Goal: Task Accomplishment & Management: Complete application form

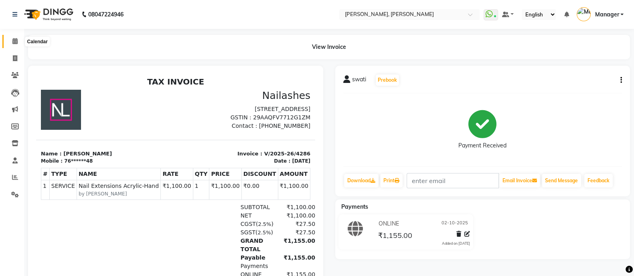
click at [16, 41] on icon at bounding box center [14, 41] width 5 height 6
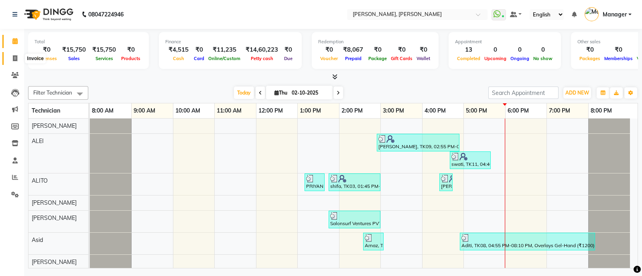
click at [14, 56] on icon at bounding box center [15, 58] width 4 height 6
select select "3767"
select select "service"
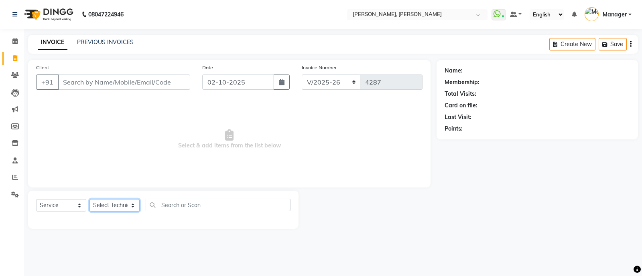
click at [118, 202] on select "Select Technician [PERSON_NAME] [PERSON_NAME] Asid Hanmi [PERSON_NAME] Manager …" at bounding box center [114, 205] width 50 height 12
select select "51846"
click at [89, 200] on select "Select Technician [PERSON_NAME] [PERSON_NAME] Asid Hanmi [PERSON_NAME] Manager …" at bounding box center [114, 205] width 50 height 12
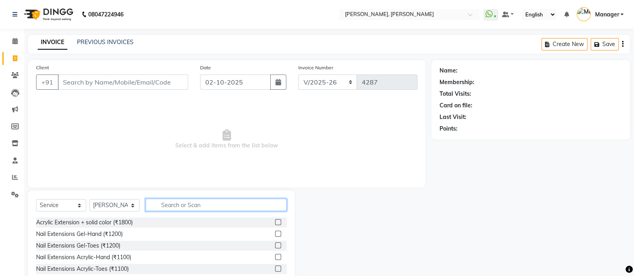
click at [189, 202] on input "text" at bounding box center [216, 205] width 141 height 12
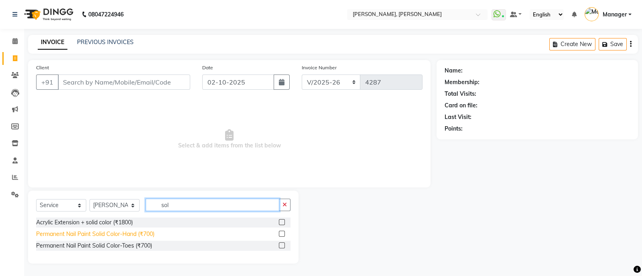
type input "sol"
click at [136, 232] on div "Permanent Nail Paint Solid Color-Hand (₹700)" at bounding box center [95, 234] width 118 height 8
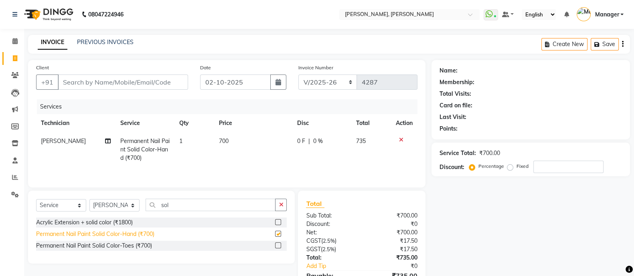
checkbox input "false"
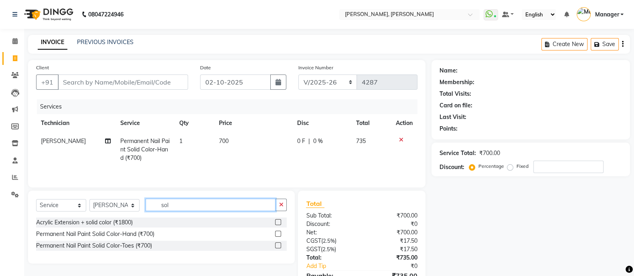
click at [190, 209] on input "sol" at bounding box center [211, 205] width 130 height 12
type input "s"
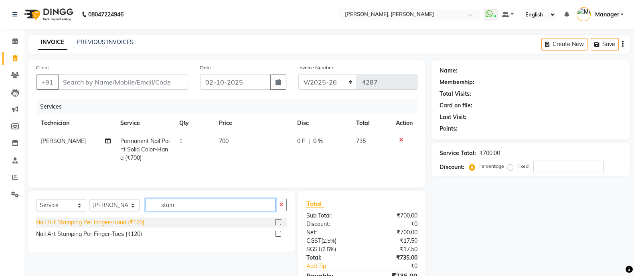
type input "stam"
click at [122, 225] on div "Nail Art Stamping Per Finger-Hand (₹120)" at bounding box center [90, 223] width 108 height 8
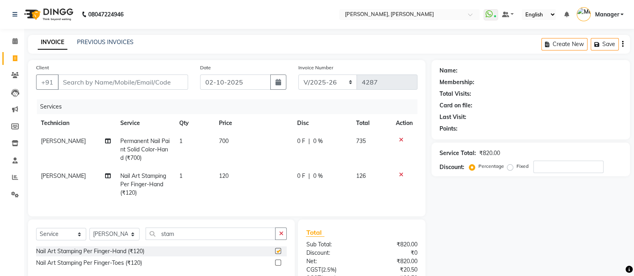
checkbox input "false"
click at [176, 182] on td "1" at bounding box center [193, 184] width 39 height 35
select select "51846"
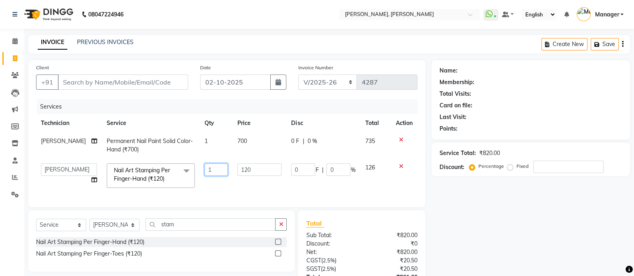
click at [211, 166] on input "1" at bounding box center [216, 170] width 23 height 12
type input "5"
type input "4"
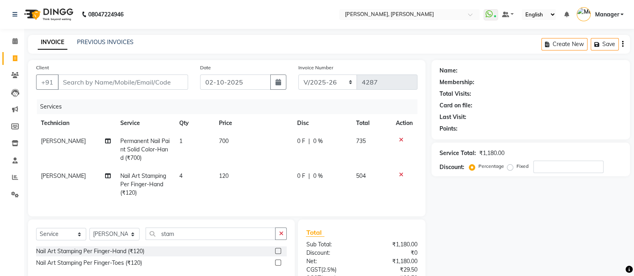
click at [227, 180] on span "120" at bounding box center [224, 175] width 10 height 7
select select "51846"
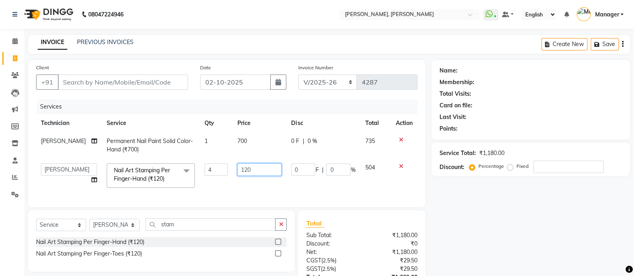
click at [254, 170] on input "120" at bounding box center [259, 170] width 44 height 12
type input "1"
type input "250"
click at [189, 235] on div "Select Service Product Membership Package Voucher Prepaid Gift Card Select Tech…" at bounding box center [161, 241] width 267 height 61
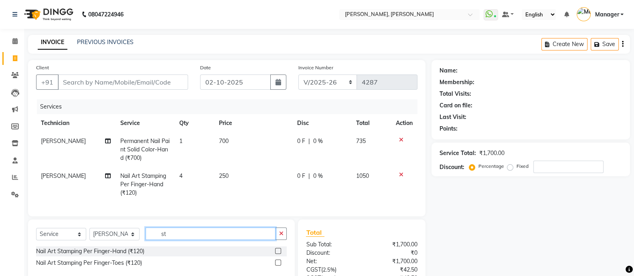
type input "s"
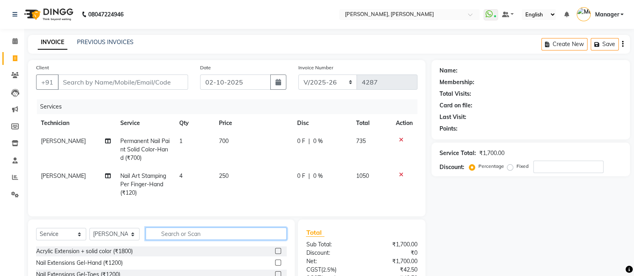
scroll to position [81, 0]
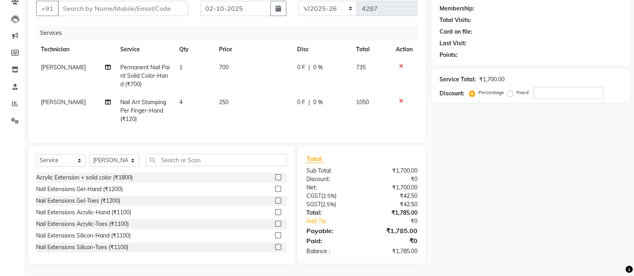
click at [186, 168] on div "Select Service Product Membership Package Voucher Prepaid Gift Card Select Tech…" at bounding box center [161, 163] width 251 height 19
click at [198, 157] on input "text" at bounding box center [216, 160] width 141 height 12
click at [120, 159] on select "Select Technician [PERSON_NAME] [PERSON_NAME] Asid Hanmi [PERSON_NAME] Manager …" at bounding box center [114, 160] width 50 height 12
select select "63957"
click at [89, 155] on select "Select Technician [PERSON_NAME] [PERSON_NAME] Asid Hanmi [PERSON_NAME] Manager …" at bounding box center [114, 160] width 50 height 12
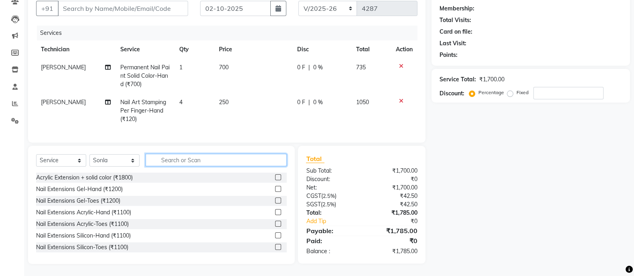
click at [181, 160] on input "text" at bounding box center [216, 160] width 141 height 12
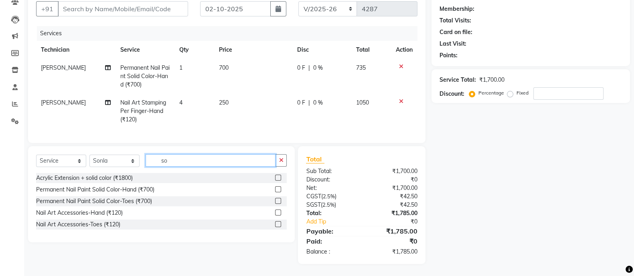
scroll to position [81, 0]
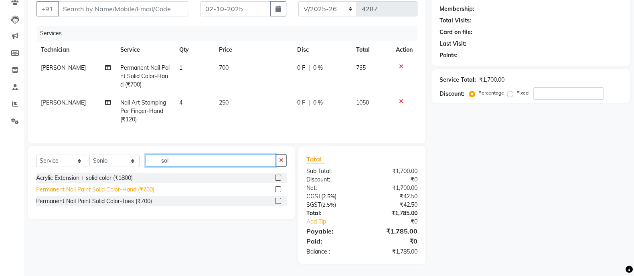
type input "sol"
click at [140, 187] on div "Permanent Nail Paint Solid Color-Hand (₹700)" at bounding box center [95, 190] width 118 height 8
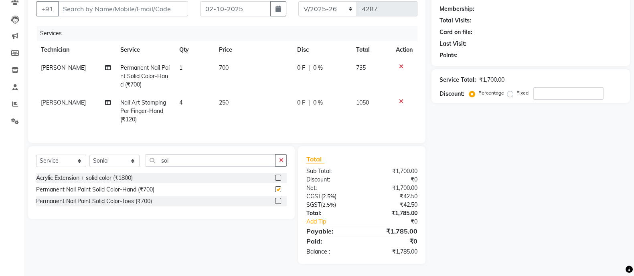
checkbox input "false"
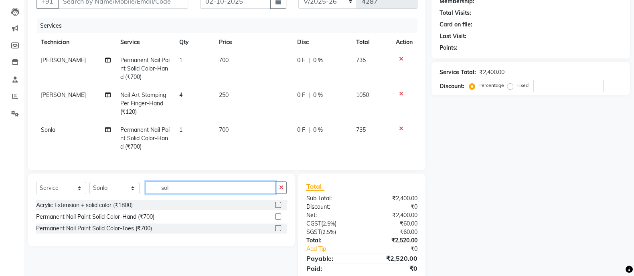
click at [177, 194] on input "sol" at bounding box center [211, 188] width 130 height 12
type input "s"
type input "mar"
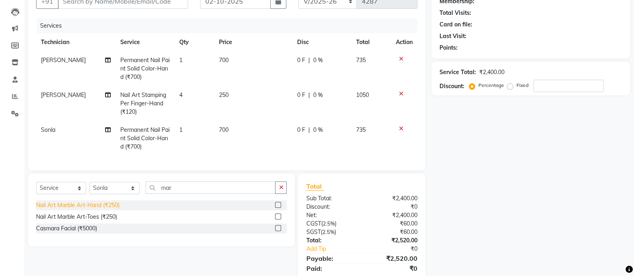
click at [109, 210] on div "Nail Art Marble Art-Hand (₹250)" at bounding box center [77, 205] width 83 height 8
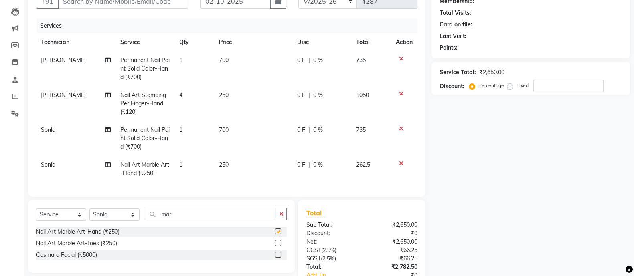
checkbox input "false"
click at [182, 166] on span "1" at bounding box center [180, 164] width 3 height 7
select select "63957"
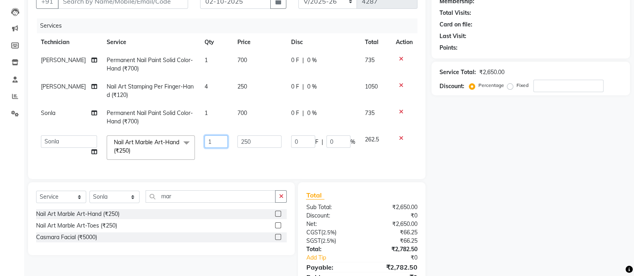
click at [218, 143] on input "1" at bounding box center [216, 142] width 23 height 12
type input "4"
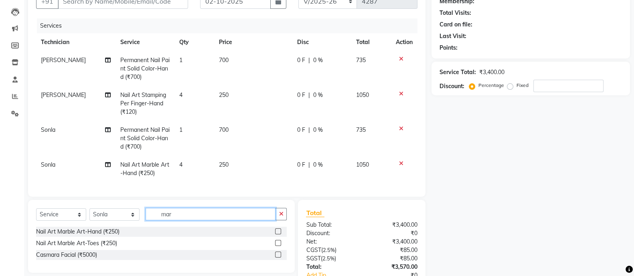
click at [198, 201] on div "Client +91 Date [DATE] Invoice Number BTH/2025-26 RED/2025-26 V/2025 V/[PHONE_N…" at bounding box center [226, 148] width 409 height 339
type input "m"
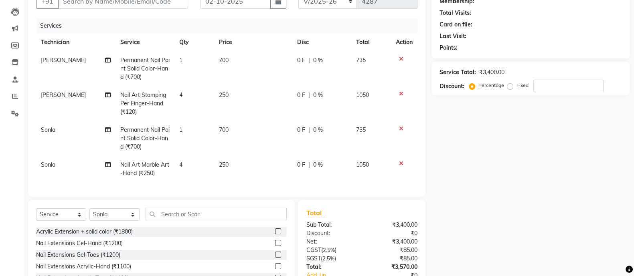
click at [222, 163] on span "250" at bounding box center [224, 164] width 10 height 7
select select "63957"
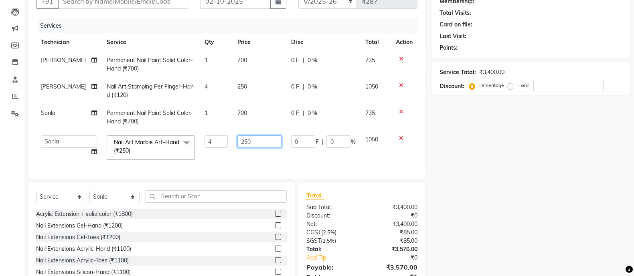
click at [242, 138] on input "250" at bounding box center [259, 142] width 44 height 12
type input "200"
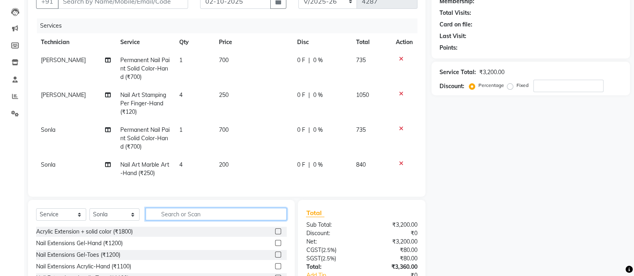
click at [200, 200] on div "Client +91 Date [DATE] Invoice Number BTH/2025-26 RED/2025-26 V/2025 V/[PHONE_N…" at bounding box center [226, 148] width 409 height 339
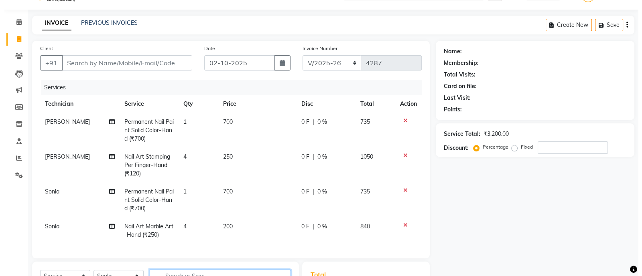
scroll to position [0, 0]
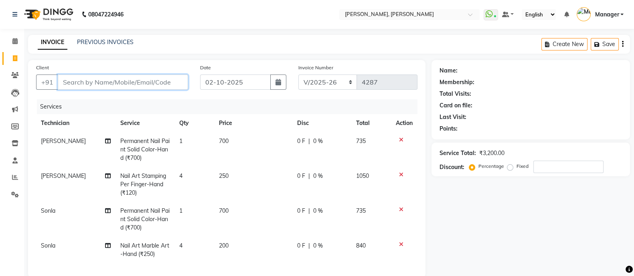
click at [162, 85] on input "Client" at bounding box center [123, 82] width 130 height 15
click at [156, 83] on input "Client" at bounding box center [123, 82] width 130 height 15
type input "9"
type input "0"
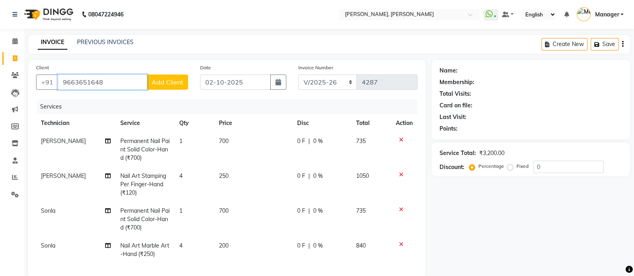
type input "9663651648"
click at [168, 78] on span "Add Client" at bounding box center [168, 82] width 32 height 8
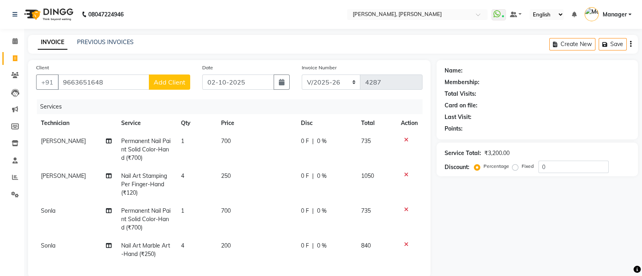
select select "21"
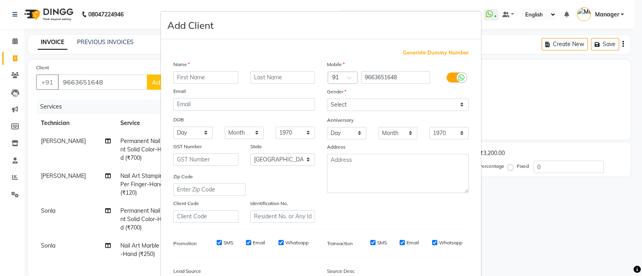
click at [207, 74] on input "text" at bounding box center [205, 77] width 65 height 12
type input "n"
type input "[PERSON_NAME]"
click at [358, 108] on select "Select [DEMOGRAPHIC_DATA] [DEMOGRAPHIC_DATA] Other Prefer Not To Say" at bounding box center [398, 105] width 142 height 12
select select "[DEMOGRAPHIC_DATA]"
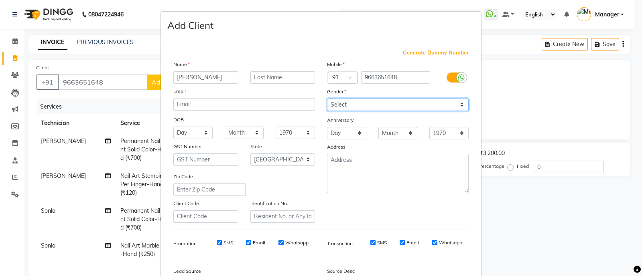
click at [327, 99] on select "Select [DEMOGRAPHIC_DATA] [DEMOGRAPHIC_DATA] Other Prefer Not To Say" at bounding box center [398, 105] width 142 height 12
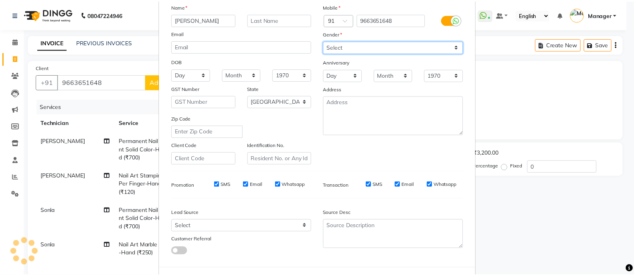
scroll to position [98, 0]
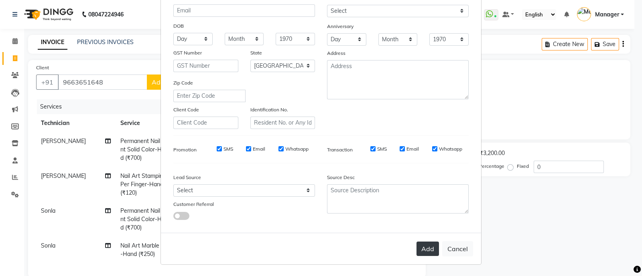
click at [421, 252] on button "Add" at bounding box center [427, 249] width 22 height 14
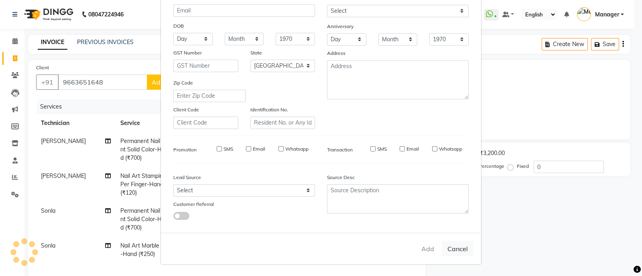
type input "96******48"
select select
select select "null"
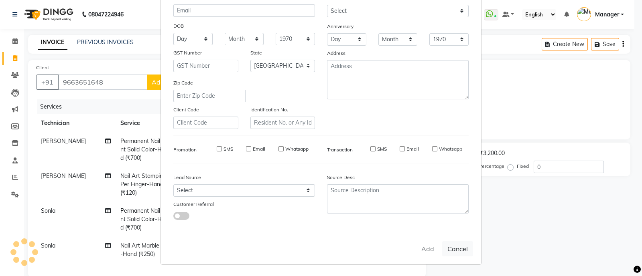
select select
checkbox input "false"
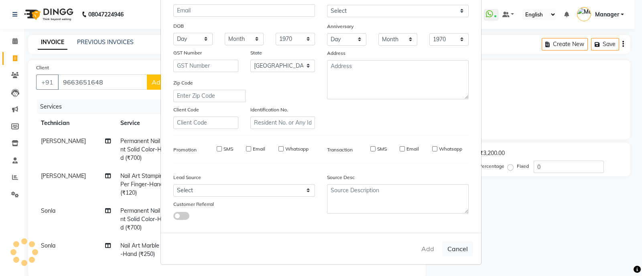
checkbox input "false"
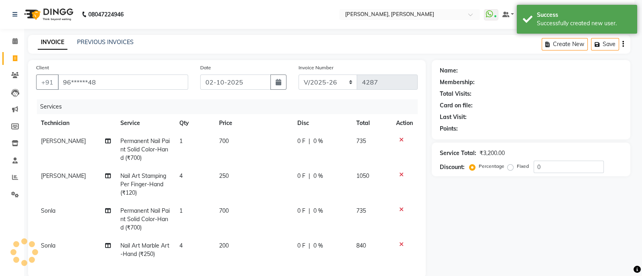
select select "1: Object"
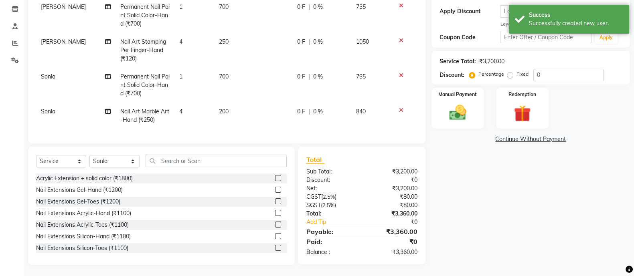
scroll to position [143, 0]
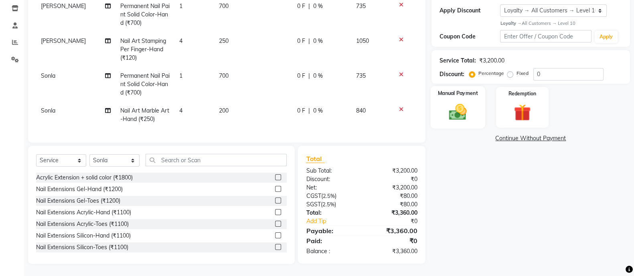
click at [449, 102] on img at bounding box center [457, 112] width 28 height 20
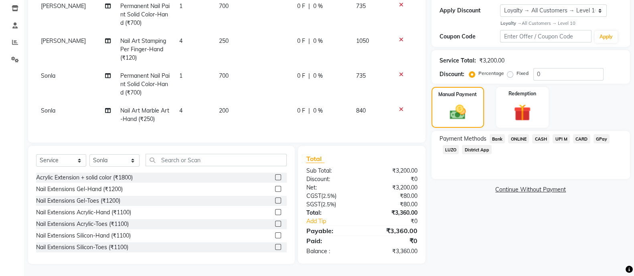
click at [518, 134] on span "ONLINE" at bounding box center [518, 138] width 21 height 9
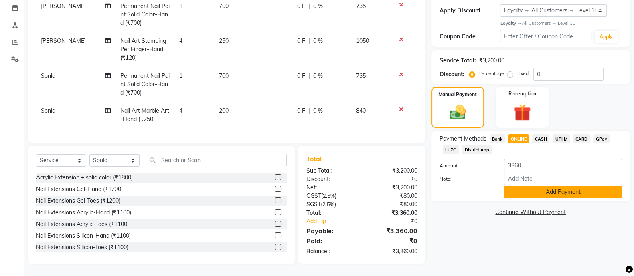
click at [550, 186] on button "Add Payment" at bounding box center [563, 192] width 118 height 12
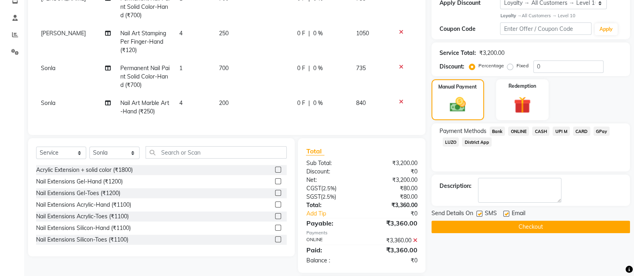
click at [525, 227] on button "Checkout" at bounding box center [530, 227] width 198 height 12
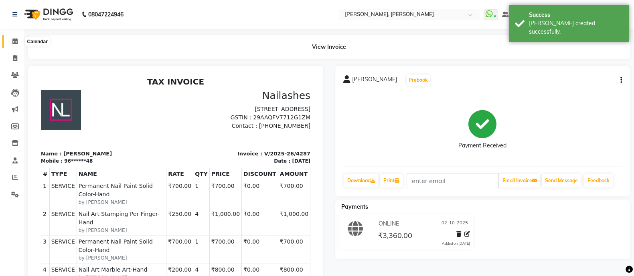
click at [16, 45] on span at bounding box center [15, 41] width 14 height 9
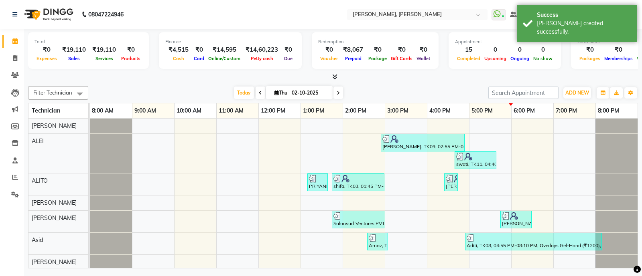
click at [334, 77] on icon at bounding box center [334, 77] width 5 height 6
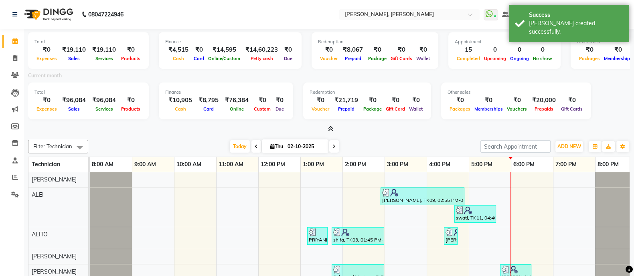
click at [331, 129] on icon at bounding box center [330, 129] width 5 height 6
